Goal: Task Accomplishment & Management: Manage account settings

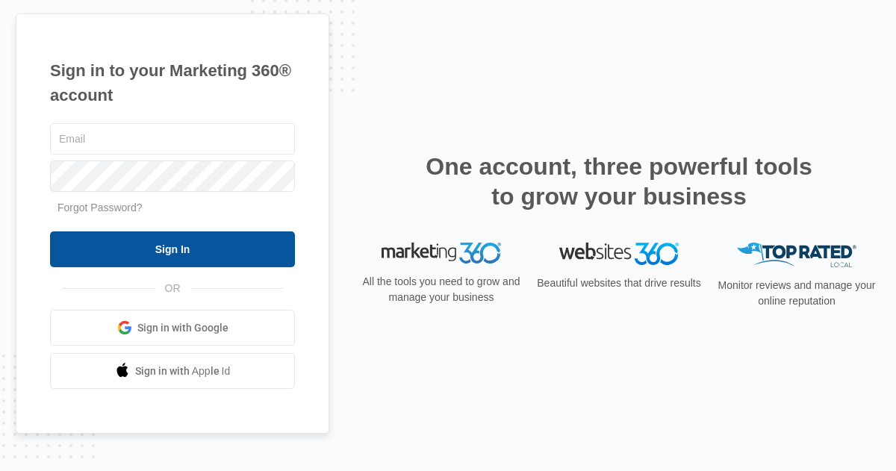
type input "[PERSON_NAME][EMAIL_ADDRESS][DOMAIN_NAME]"
click at [124, 259] on input "Sign In" at bounding box center [172, 249] width 245 height 36
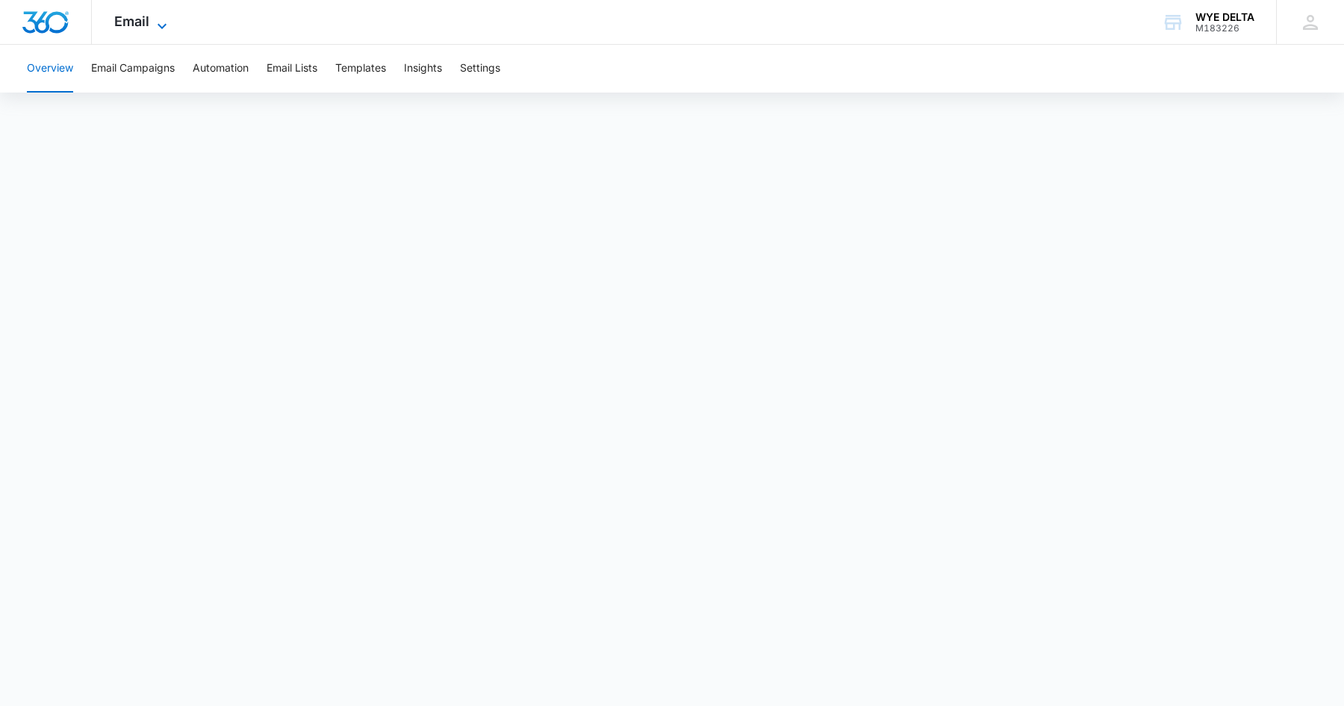
click at [159, 31] on icon at bounding box center [162, 26] width 18 height 18
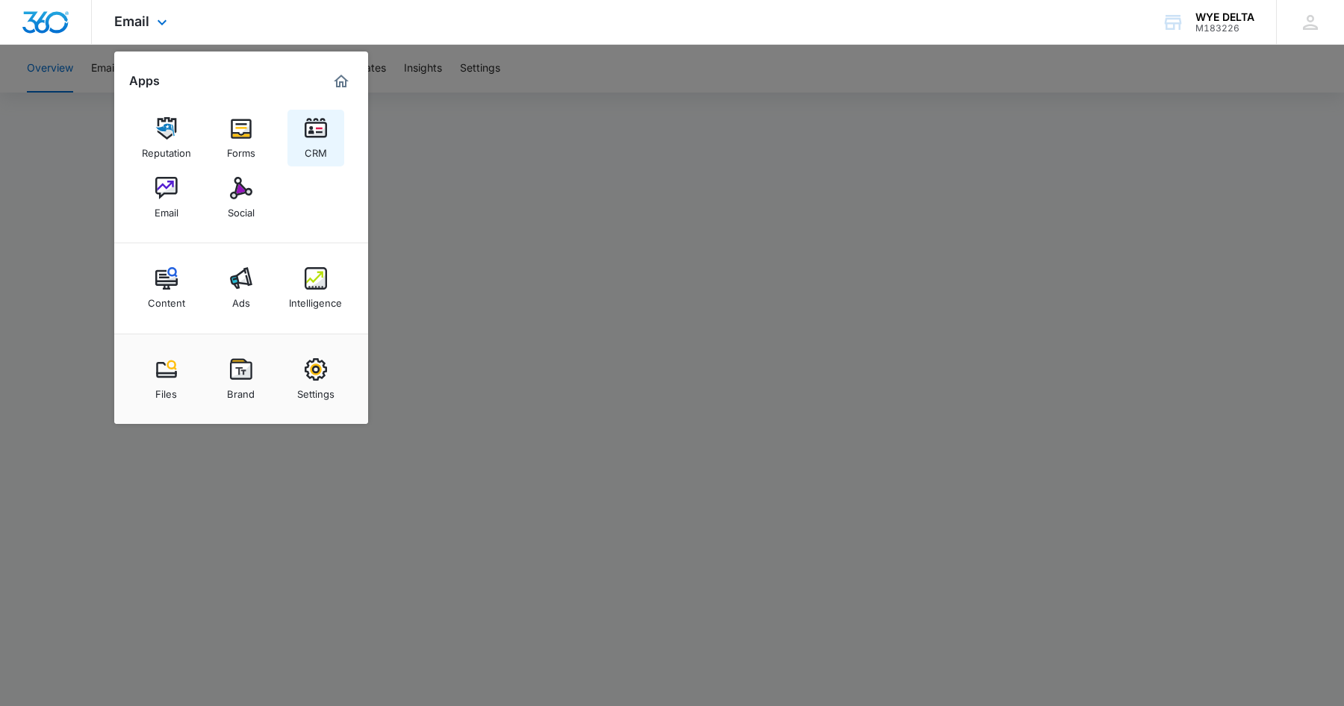
click at [323, 137] on img at bounding box center [316, 128] width 22 height 22
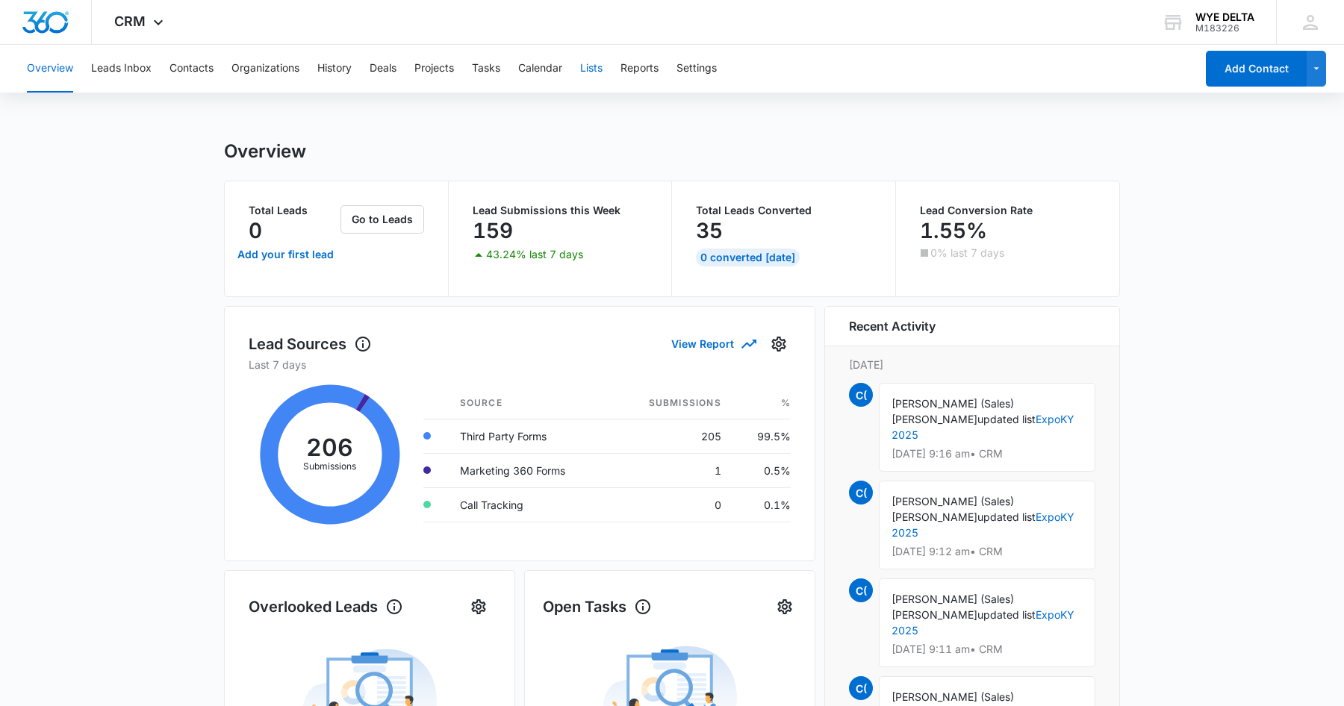
click at [591, 69] on button "Lists" at bounding box center [591, 69] width 22 height 48
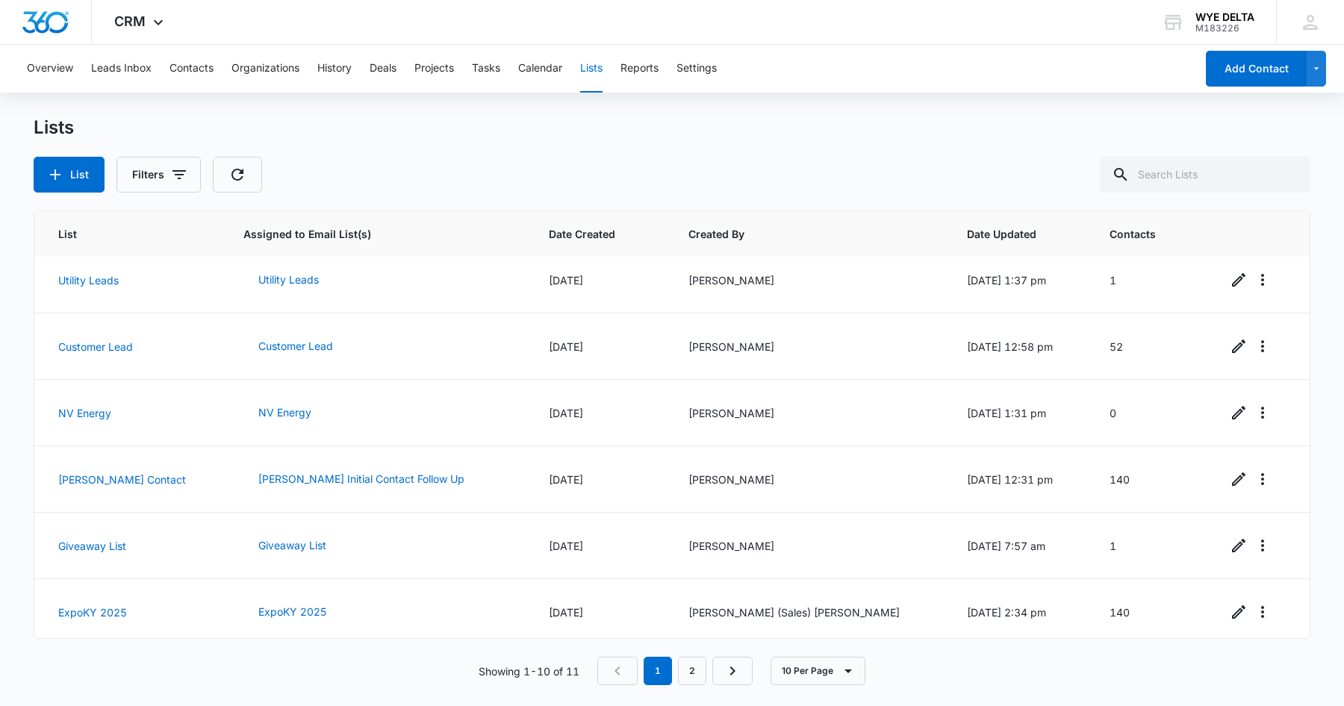
scroll to position [280, 0]
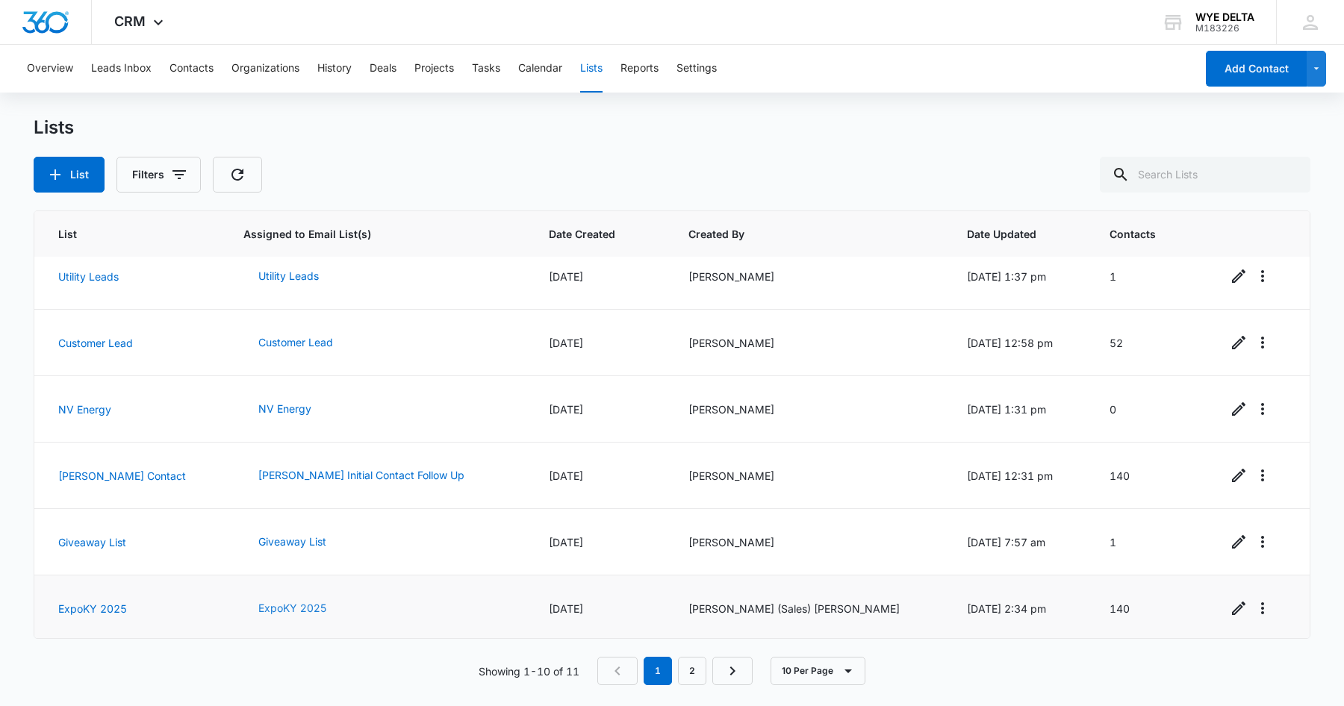
click at [294, 611] on button "ExpoKY 2025" at bounding box center [292, 609] width 98 height 36
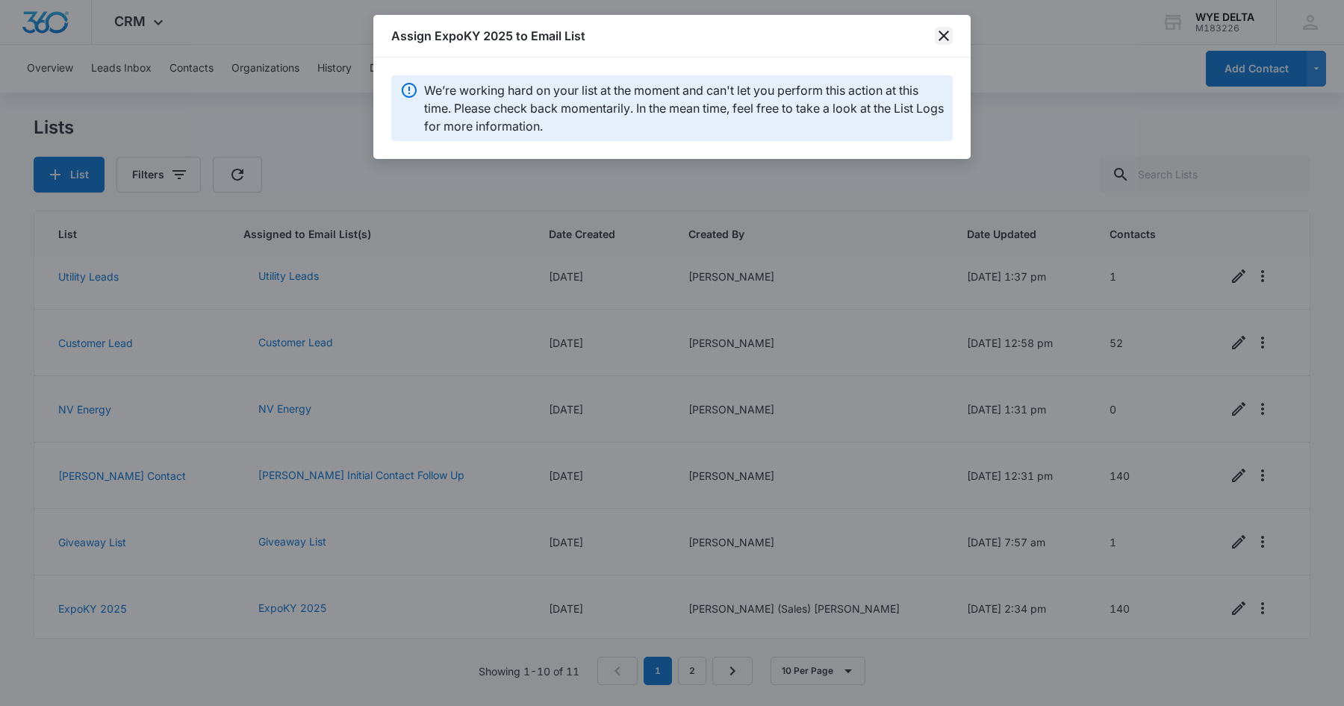
click at [939, 33] on icon "close" at bounding box center [944, 36] width 18 height 18
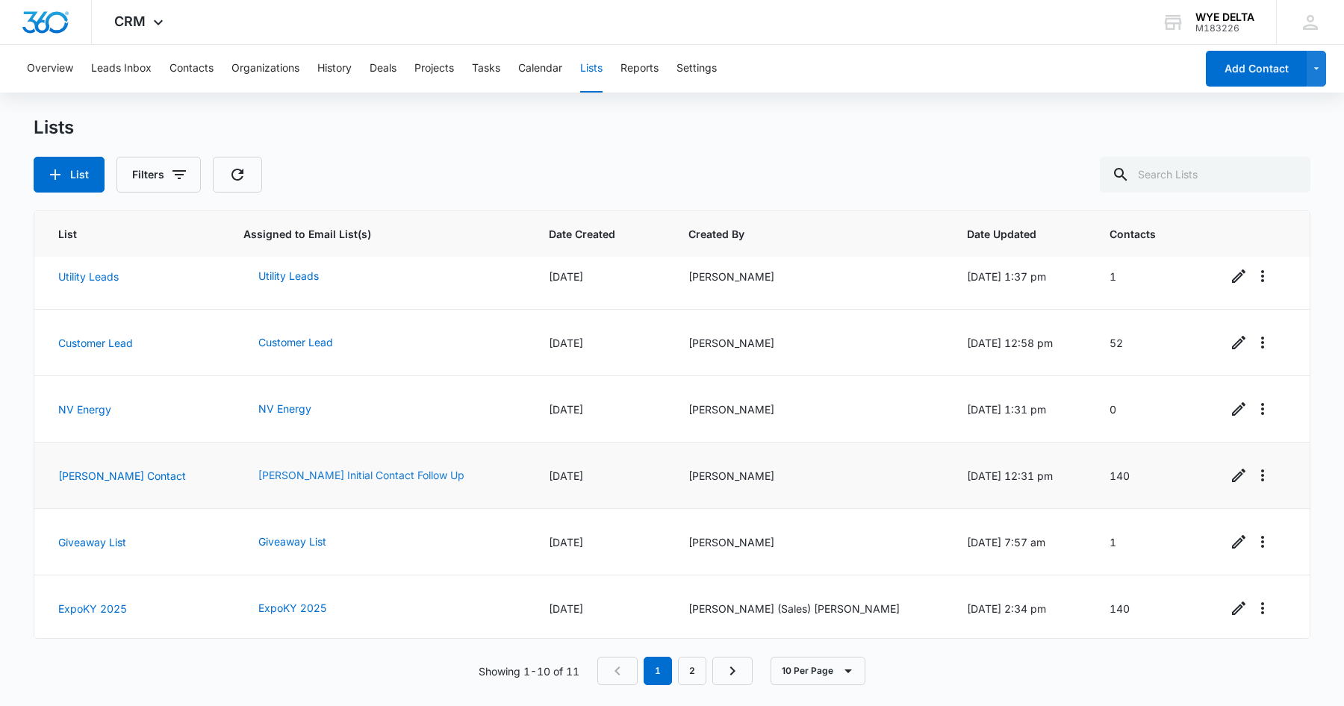
click at [335, 475] on button "[PERSON_NAME] Initial Contact Follow Up" at bounding box center [361, 476] width 236 height 36
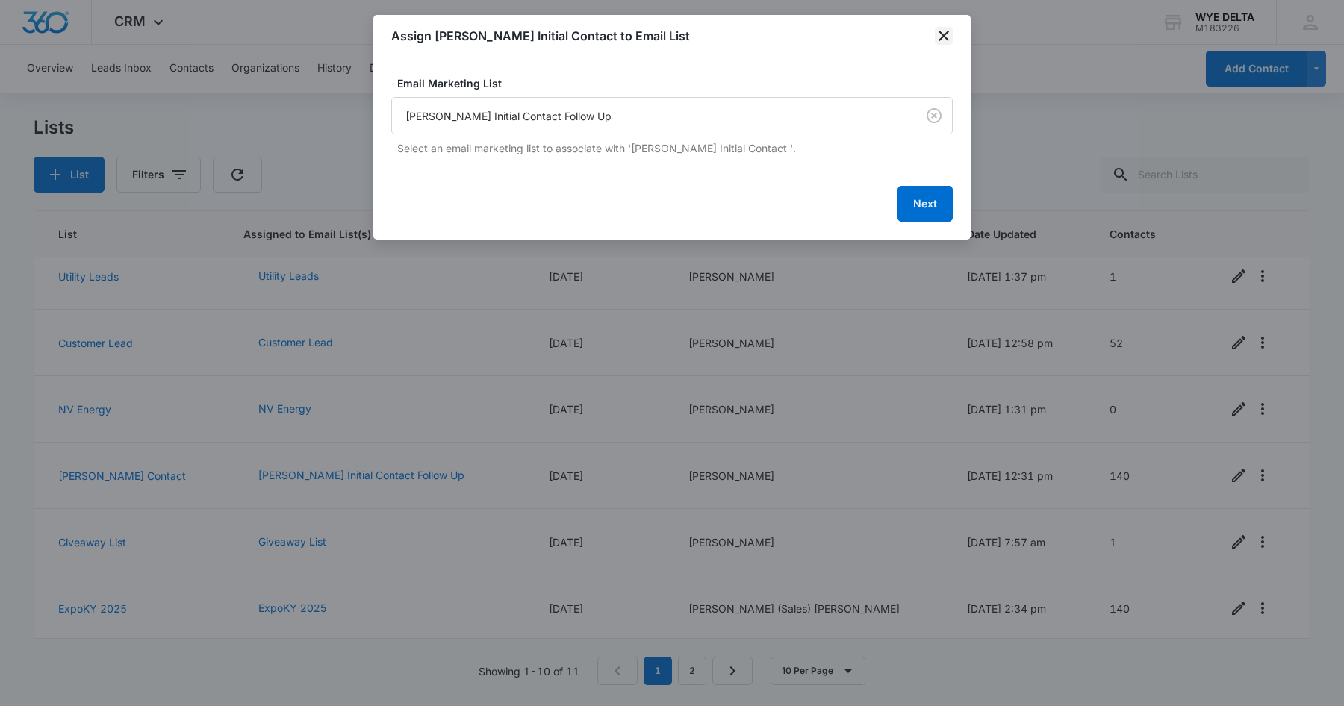
click at [941, 41] on icon "close" at bounding box center [944, 36] width 18 height 18
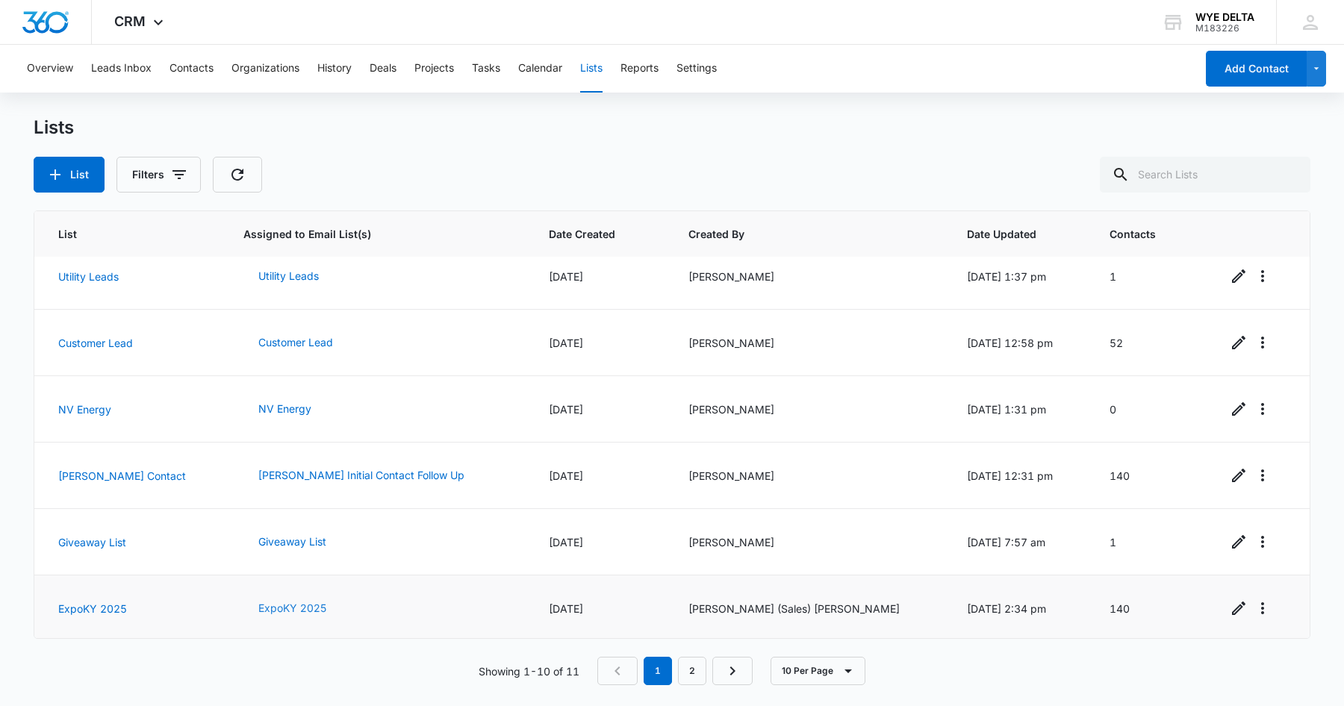
click at [298, 603] on button "ExpoKY 2025" at bounding box center [292, 609] width 98 height 36
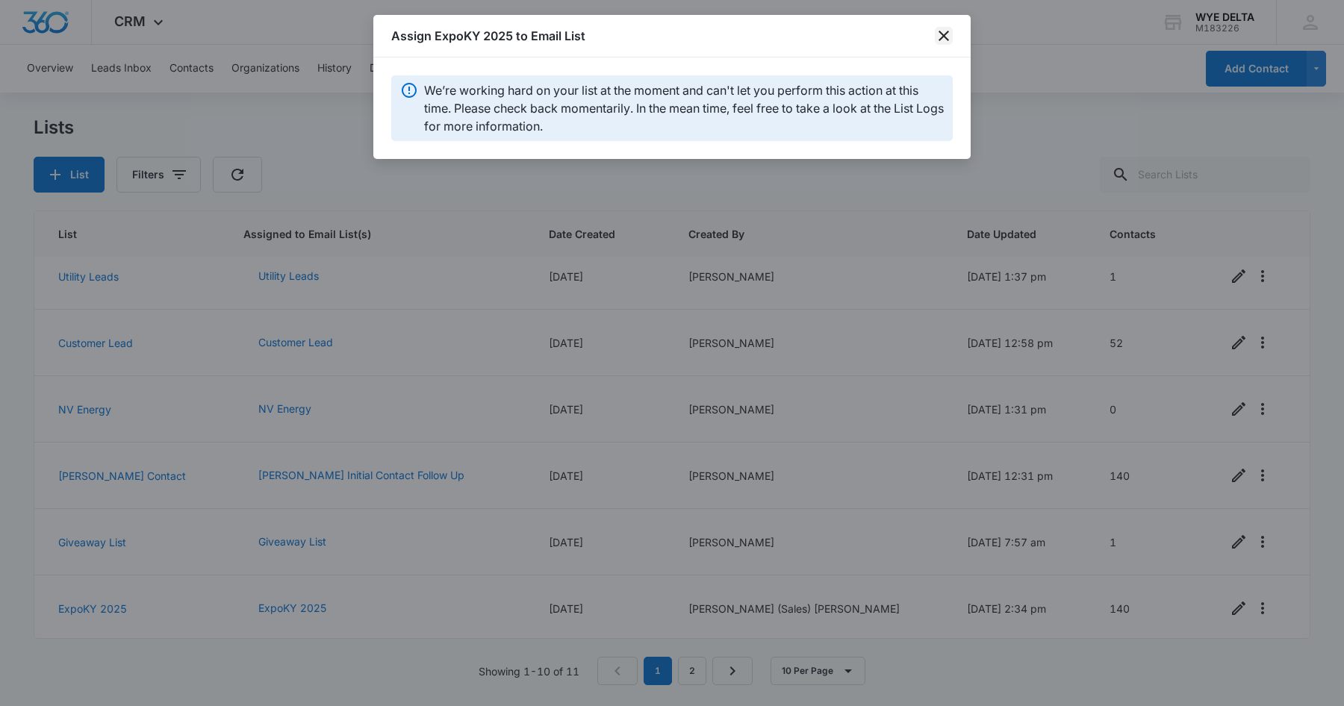
click at [942, 34] on icon "close" at bounding box center [943, 36] width 10 height 10
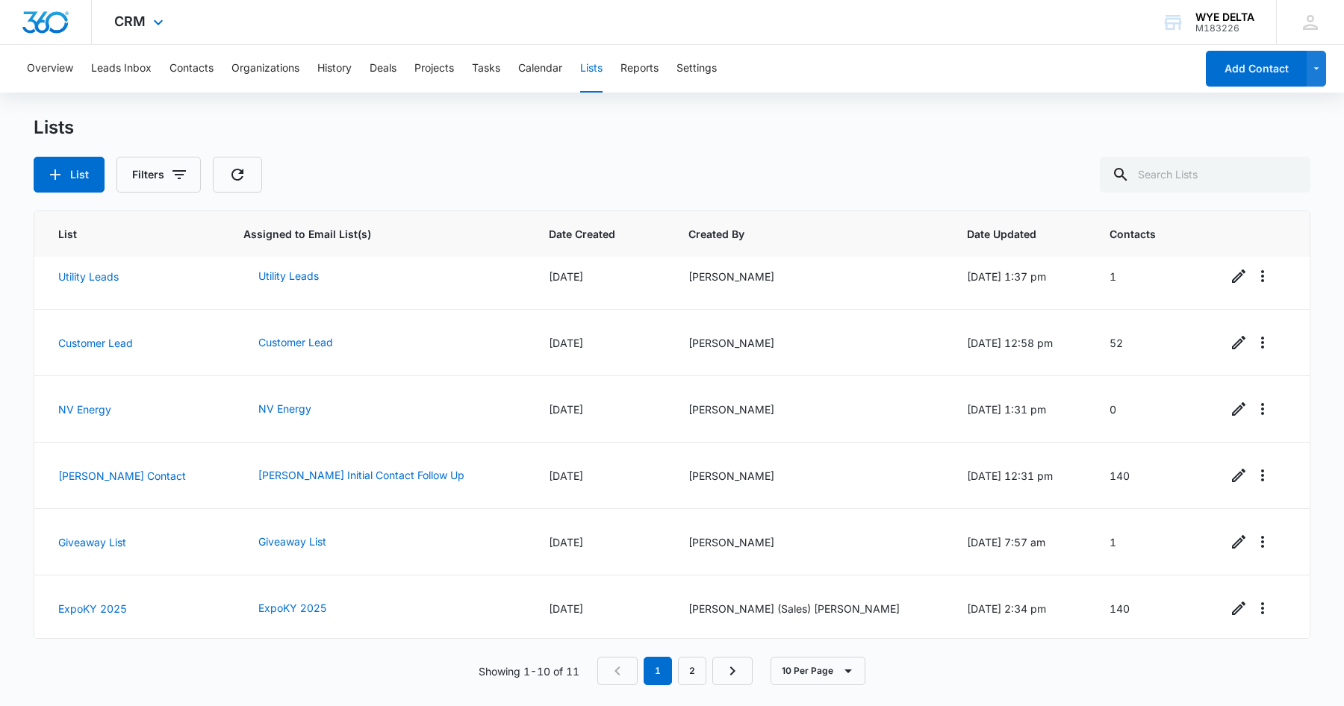
click at [145, 31] on div "CRM Apps Reputation Forms CRM Email Social Content Ads Intelligence Files Brand…" at bounding box center [141, 22] width 98 height 44
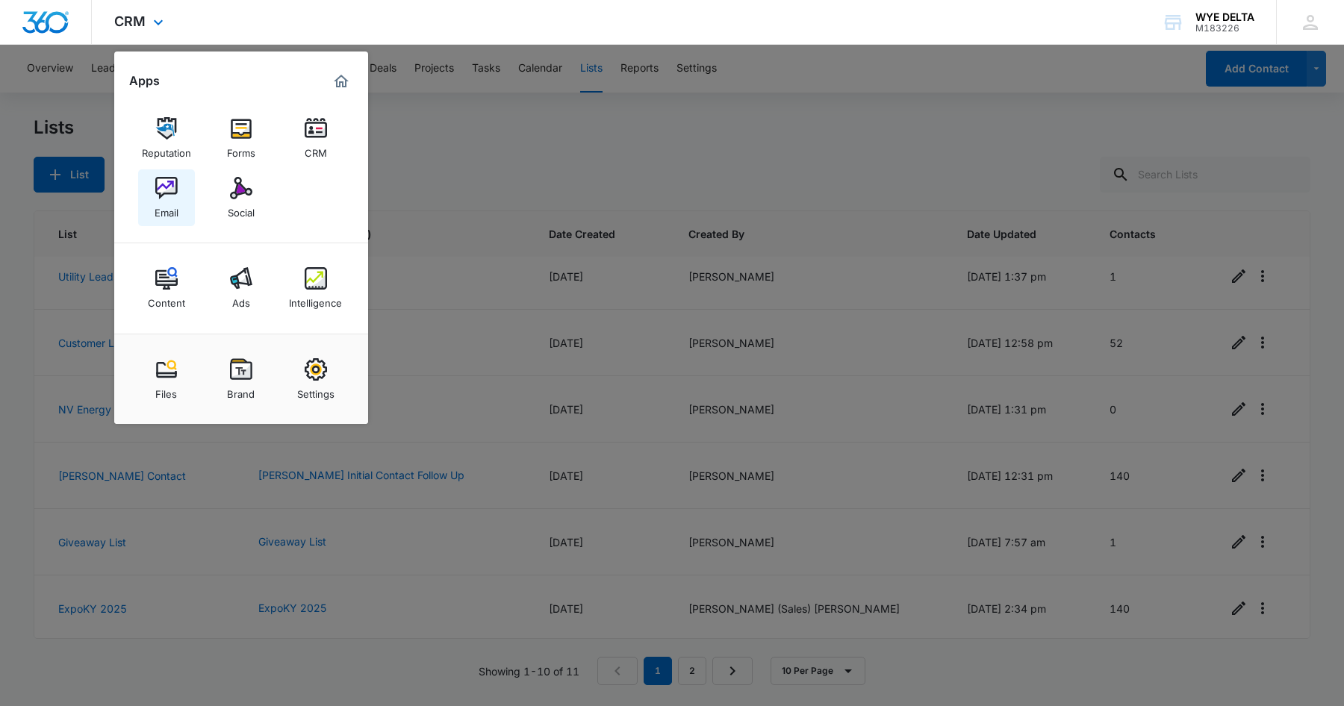
click at [161, 201] on div "Email" at bounding box center [167, 208] width 24 height 19
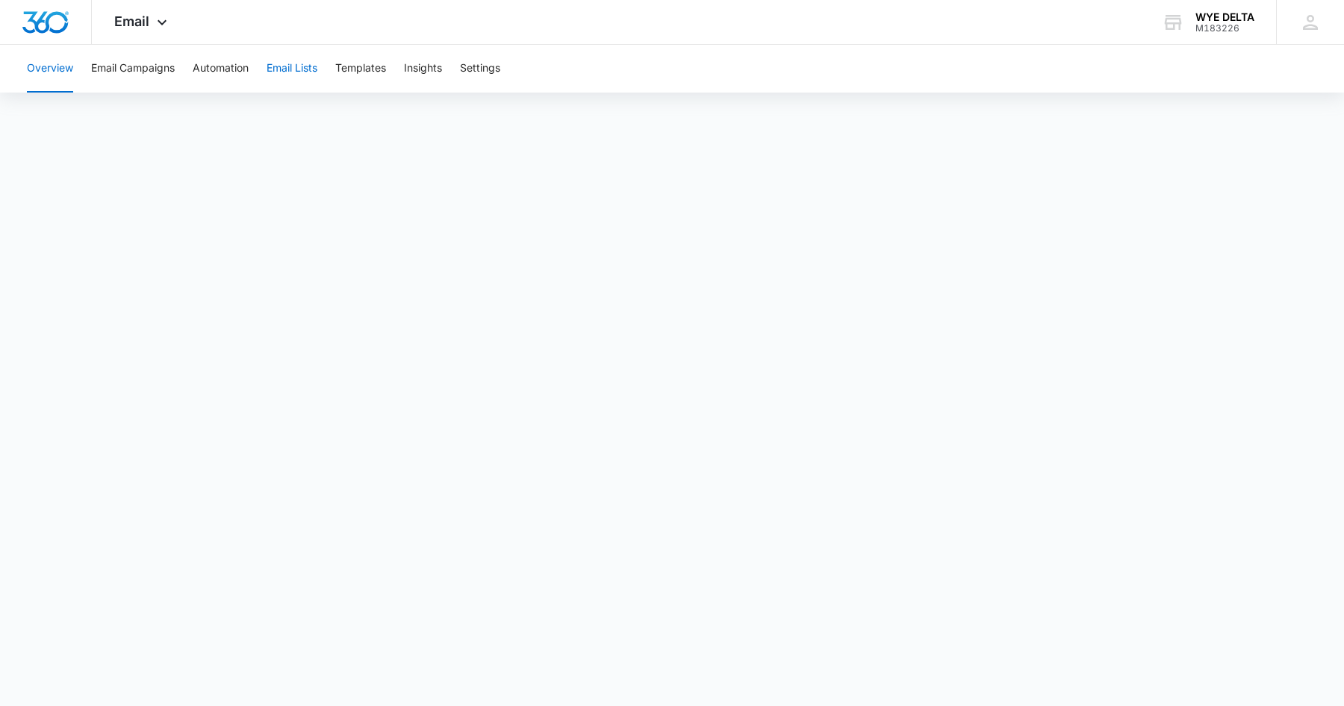
click at [307, 70] on button "Email Lists" at bounding box center [292, 69] width 51 height 48
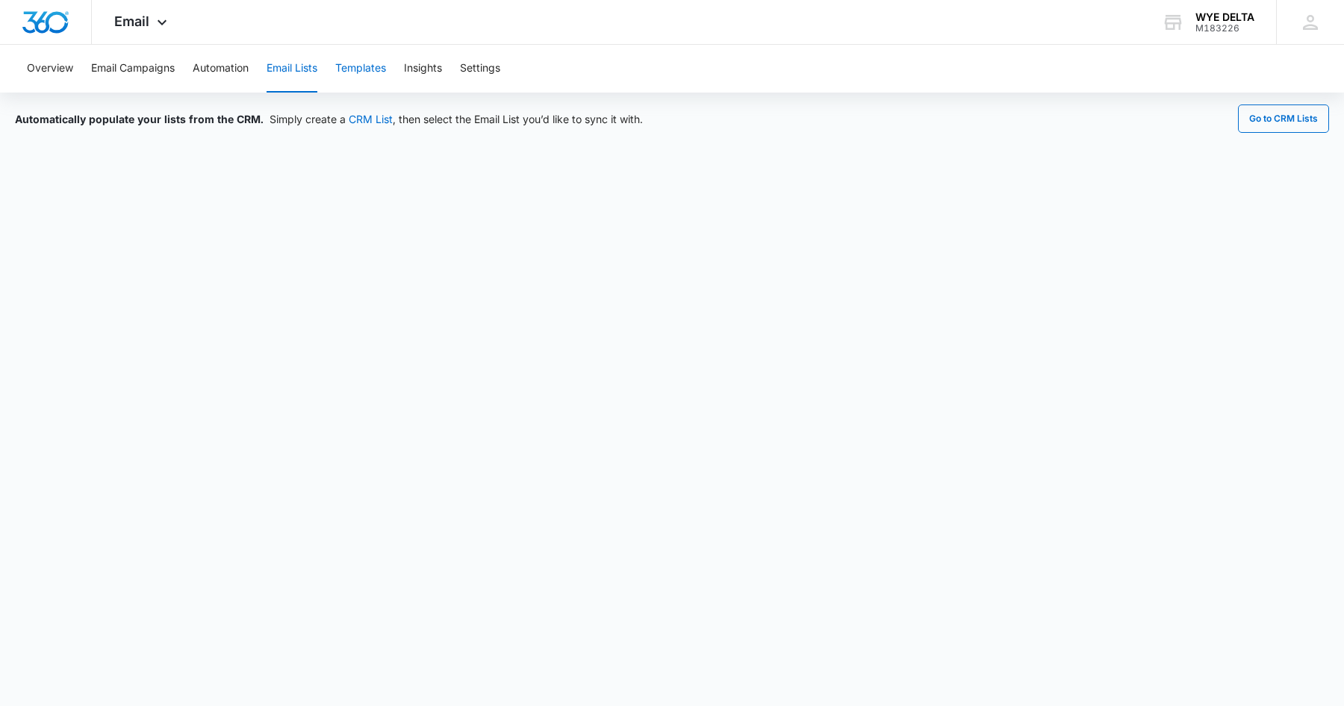
click at [365, 71] on button "Templates" at bounding box center [360, 69] width 51 height 48
